Goal: Find specific page/section: Find specific page/section

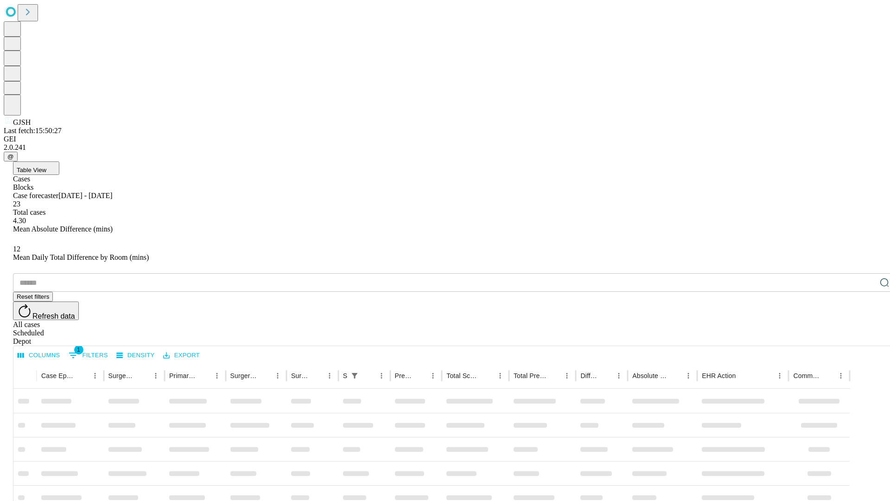
click at [866, 337] on div "Depot" at bounding box center [454, 341] width 883 height 8
